Goal: Navigation & Orientation: Find specific page/section

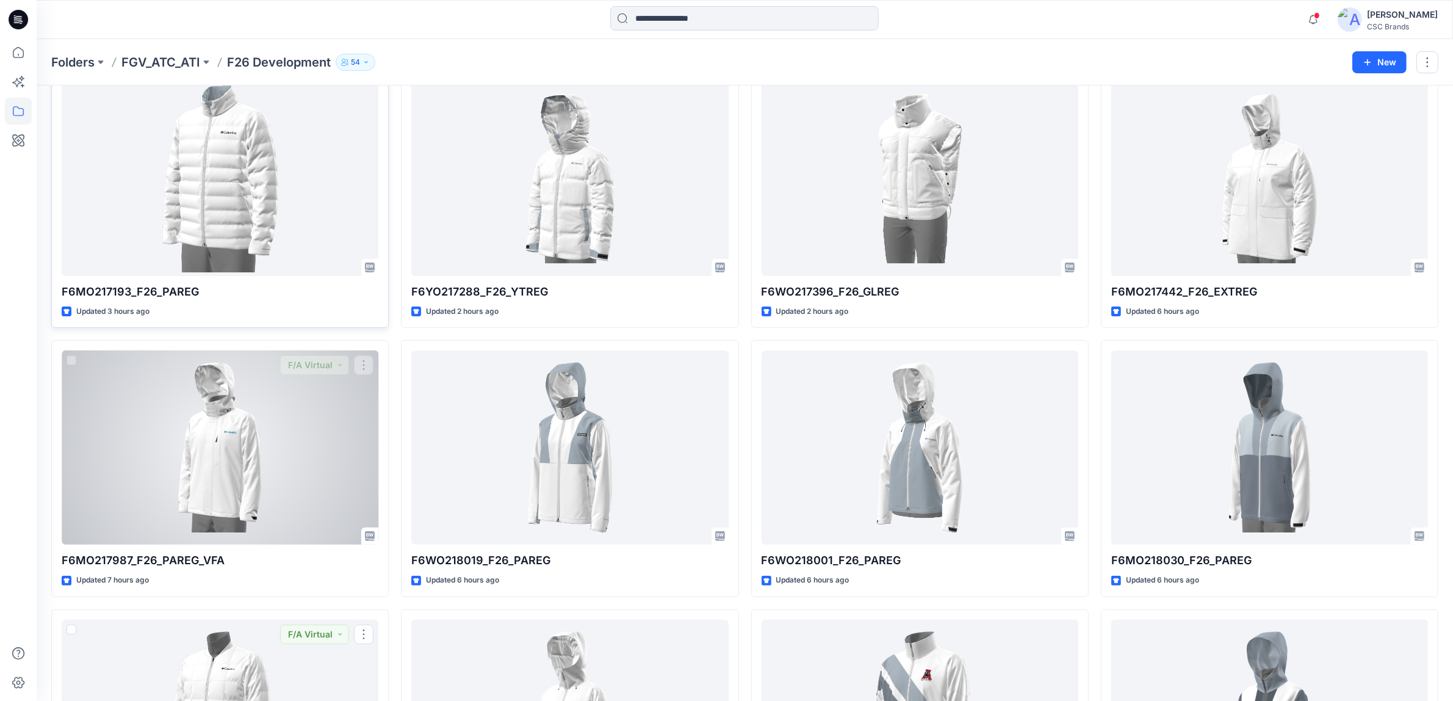
scroll to position [330, 0]
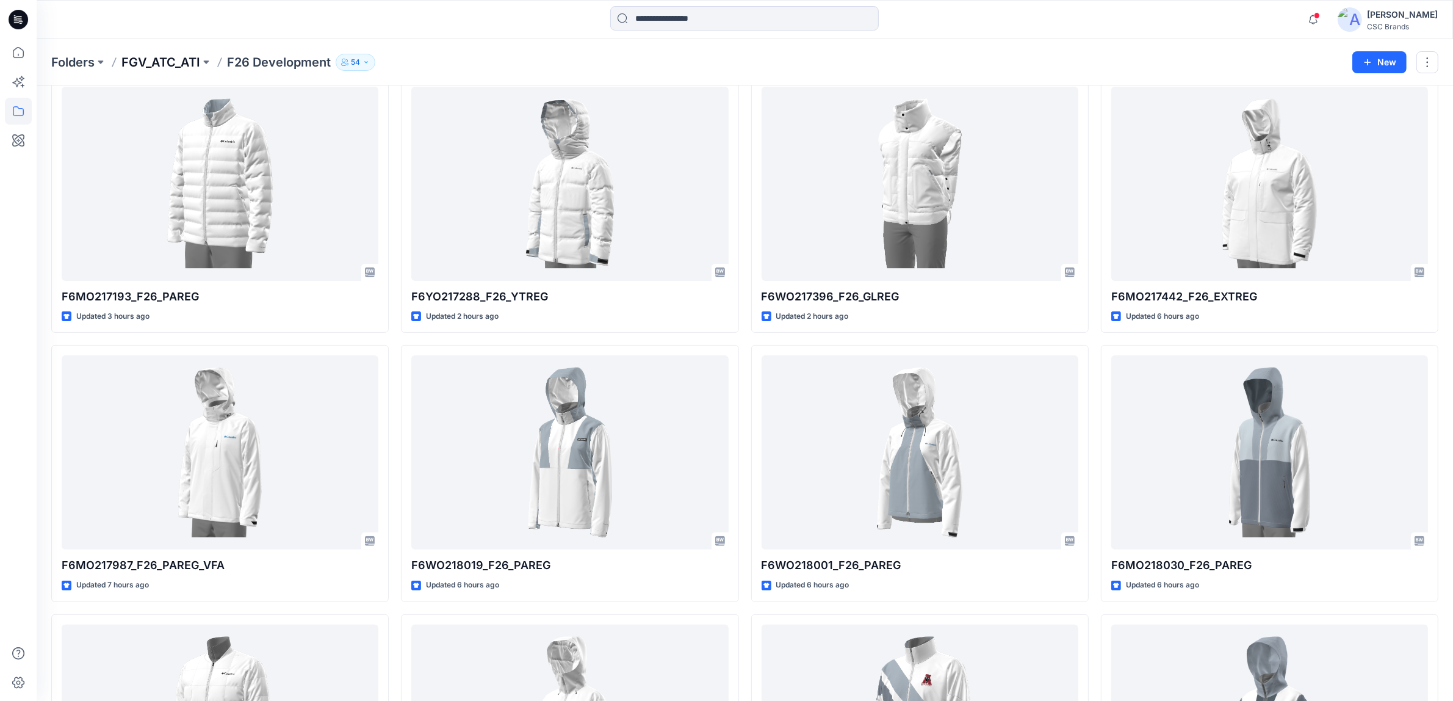
click at [178, 67] on p "FGV_ATC_ATI" at bounding box center [160, 62] width 79 height 17
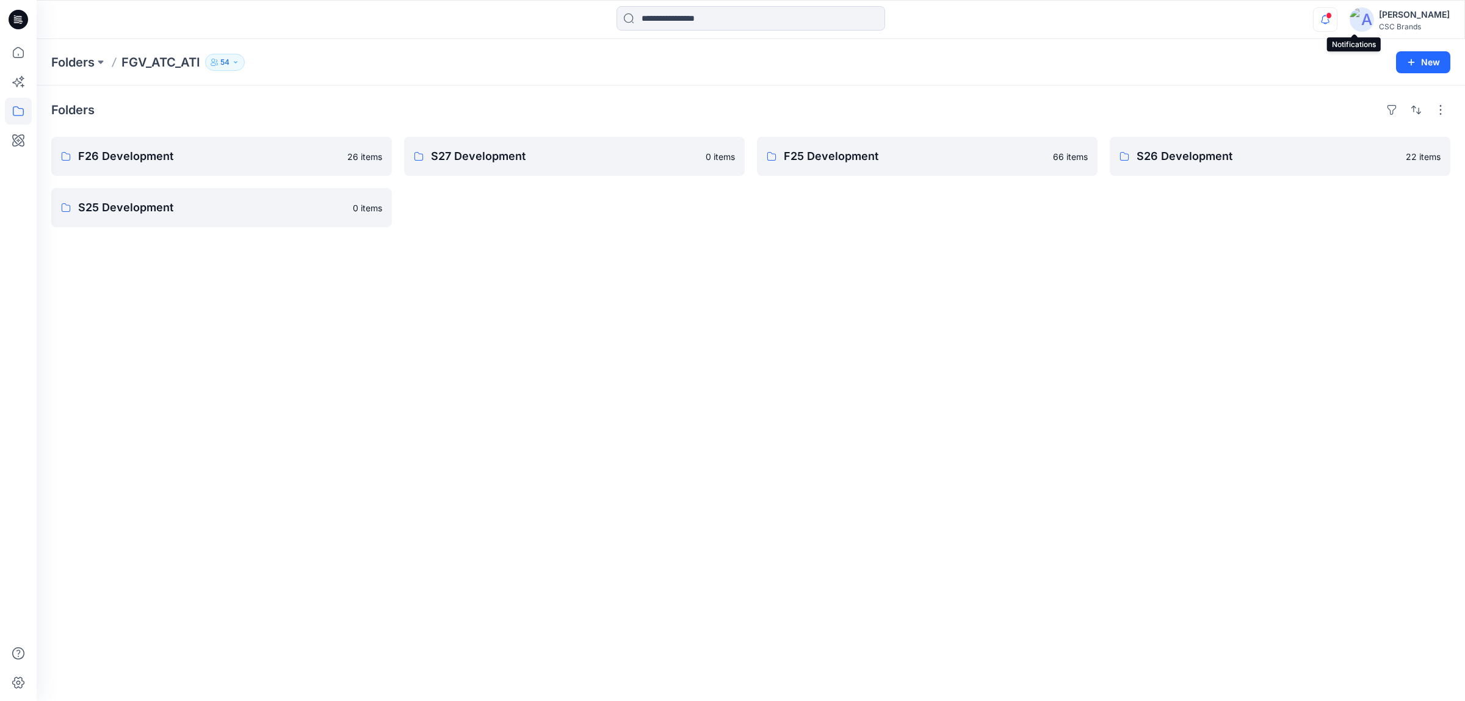
click at [1337, 21] on icon "button" at bounding box center [1325, 19] width 23 height 24
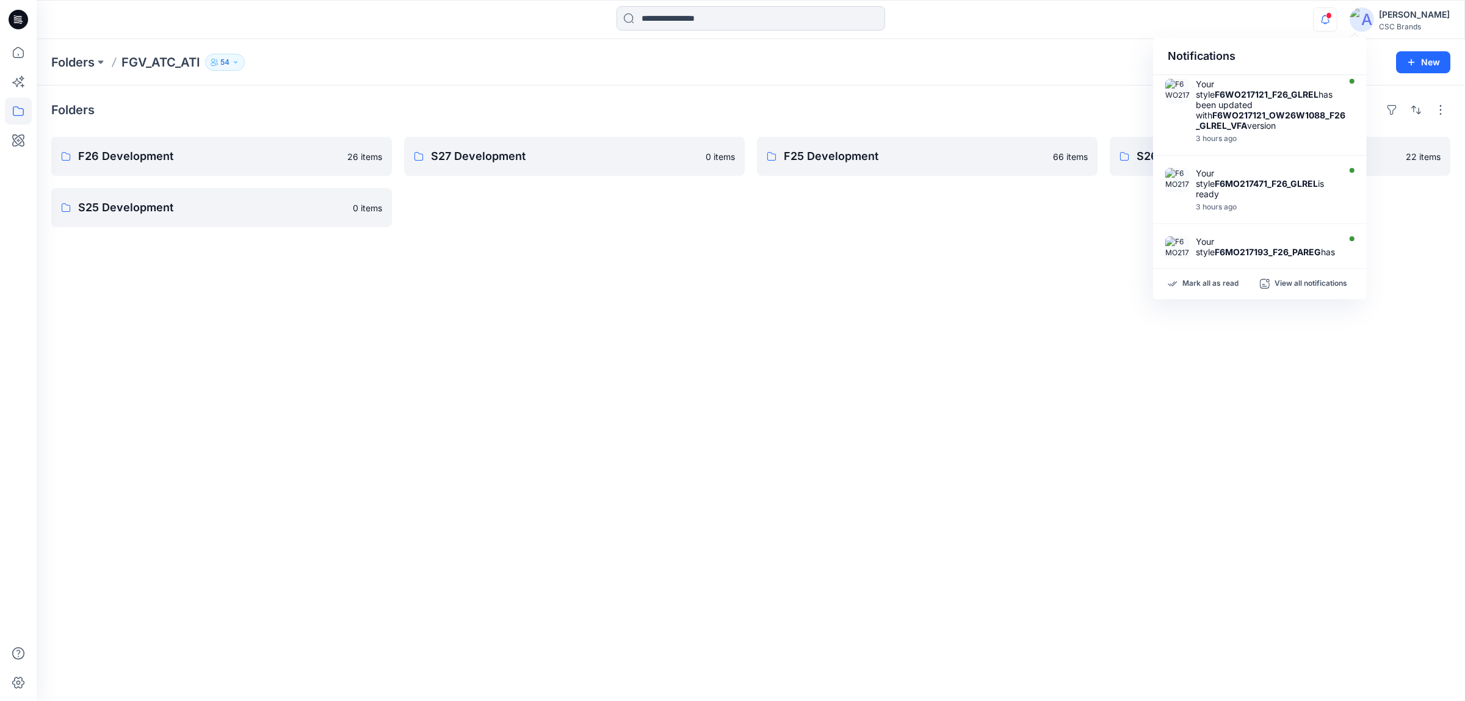
scroll to position [181, 0]
drag, startPoint x: 1062, startPoint y: 251, endPoint x: 904, endPoint y: 206, distance: 164.4
click at [1060, 251] on div "Folders F26 Development 26 items S25 Development 0 items S27 Development 0 item…" at bounding box center [751, 392] width 1428 height 615
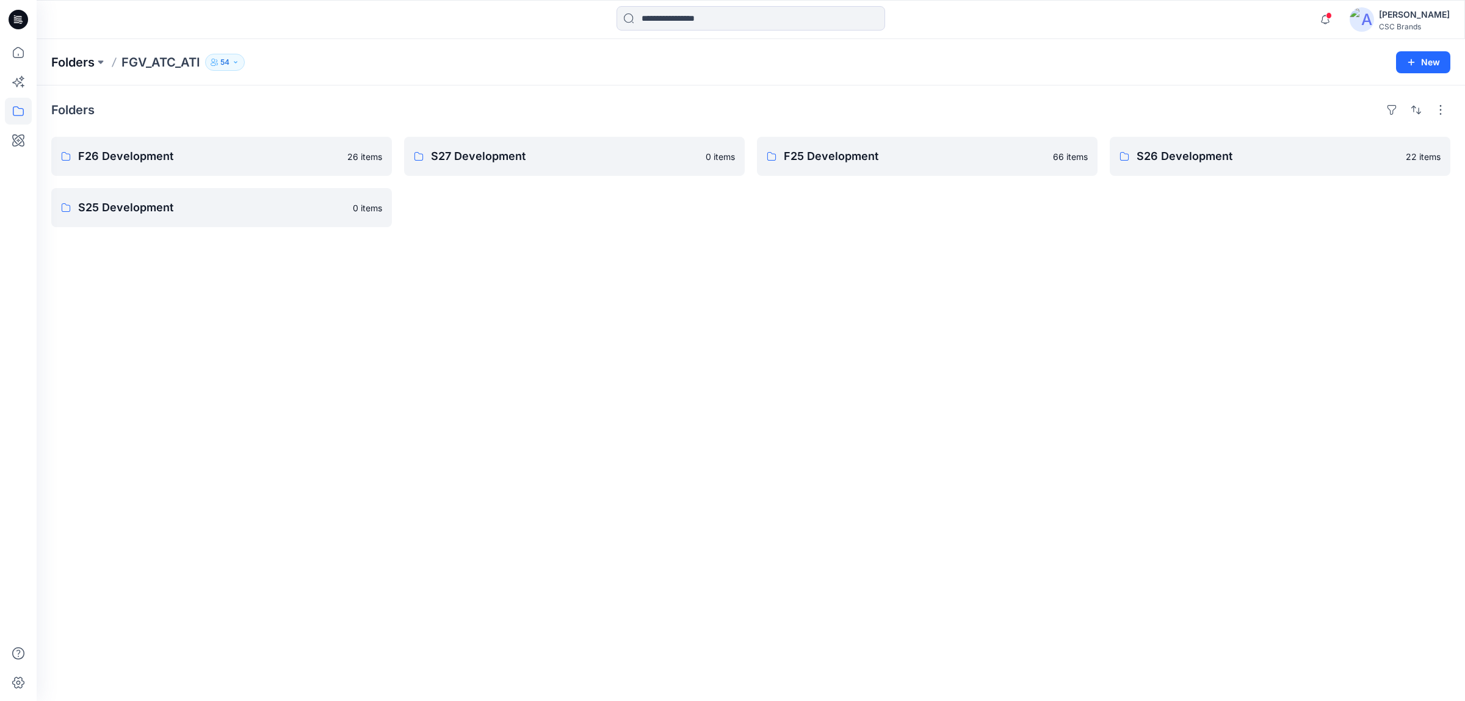
click at [83, 56] on p "Folders" at bounding box center [72, 62] width 43 height 17
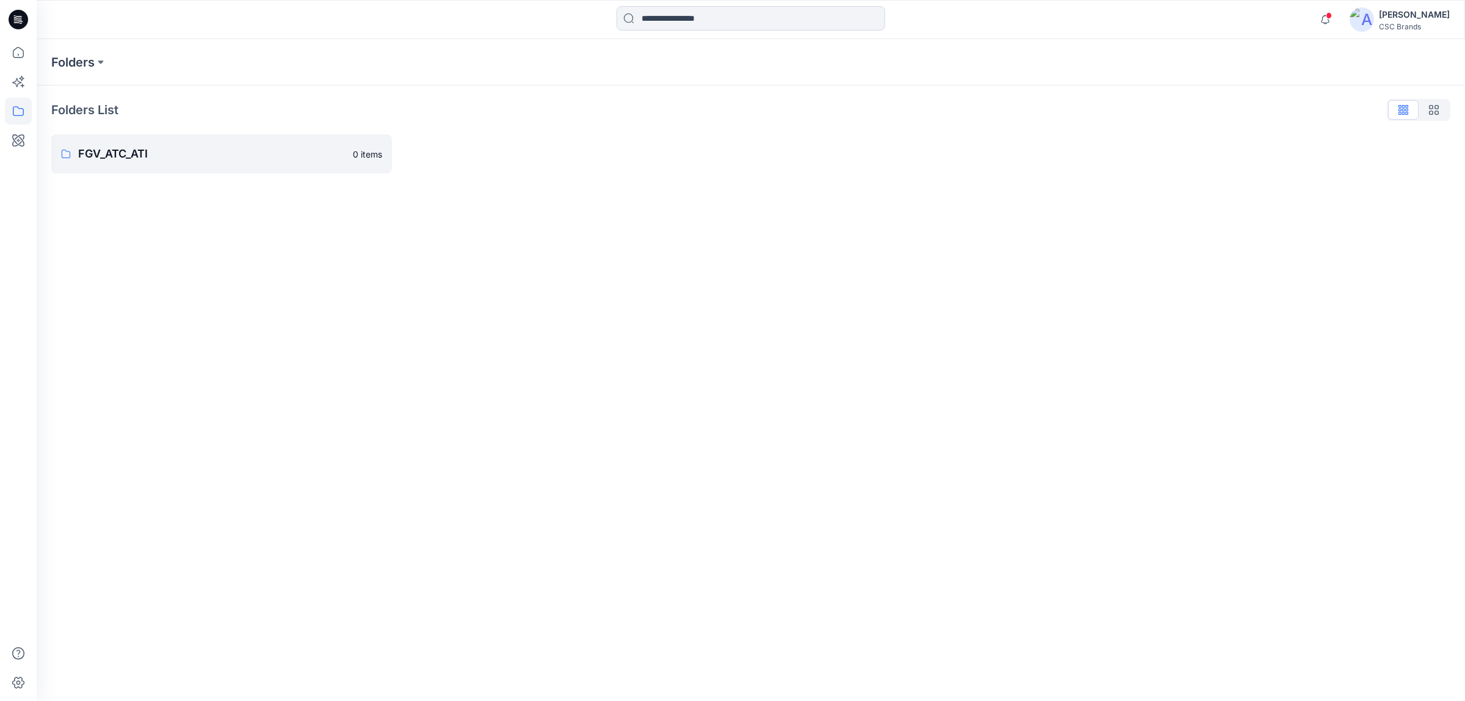
click at [596, 223] on div "Folders Folders List FGV_ATC_ATI 0 items" at bounding box center [751, 370] width 1428 height 662
